Goal: Task Accomplishment & Management: Manage account settings

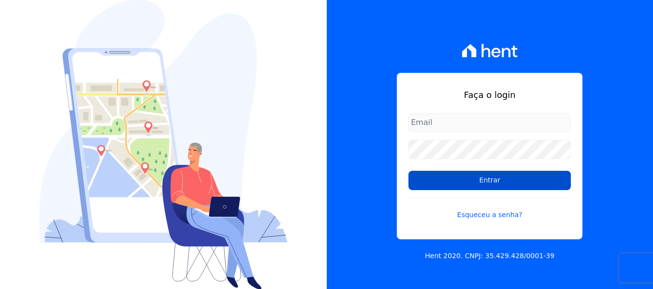
type input "[EMAIL_ADDRESS][DOMAIN_NAME]"
click at [479, 177] on input "Entrar" at bounding box center [489, 180] width 162 height 19
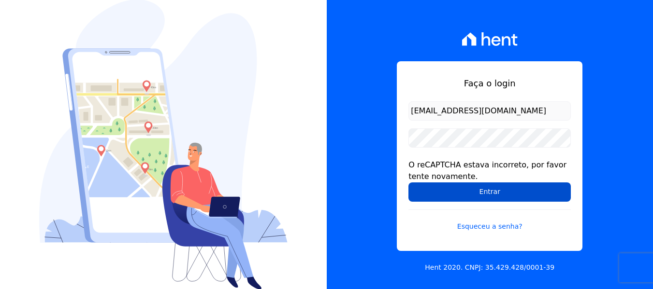
click at [472, 193] on input "Entrar" at bounding box center [489, 192] width 162 height 19
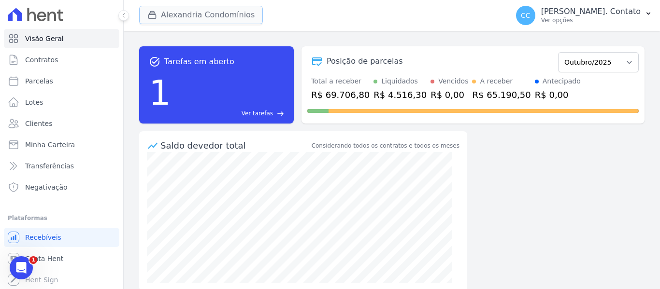
click at [149, 15] on icon "button" at bounding box center [152, 15] width 7 height 7
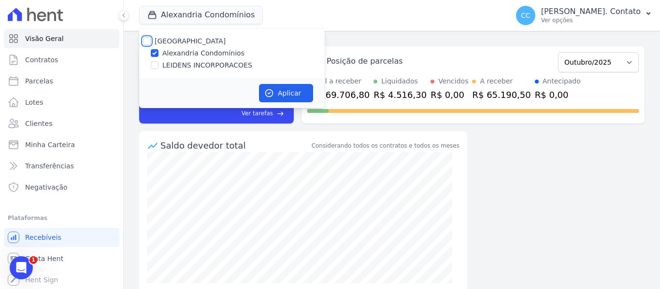
click at [147, 40] on input "Alexandria" at bounding box center [147, 41] width 8 height 8
checkbox input "true"
click at [275, 96] on button "Aplicar" at bounding box center [286, 93] width 54 height 18
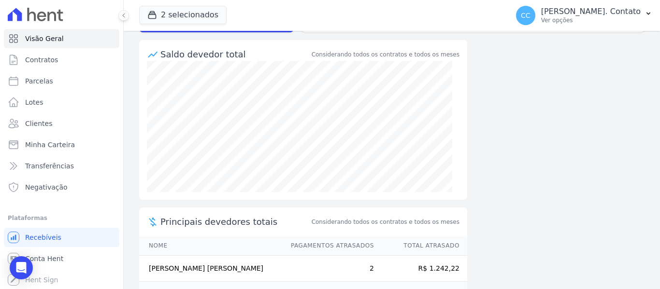
scroll to position [204, 0]
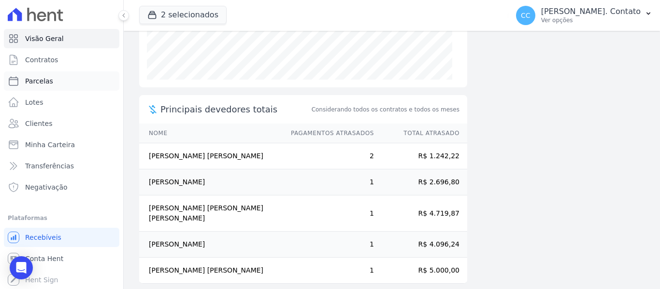
click at [36, 78] on span "Parcelas" at bounding box center [39, 81] width 28 height 10
select select
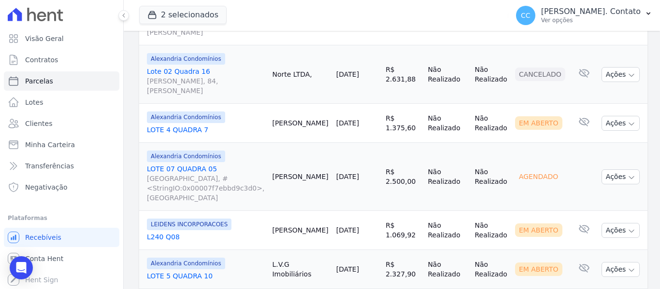
scroll to position [531, 0]
